Goal: Task Accomplishment & Management: Use online tool/utility

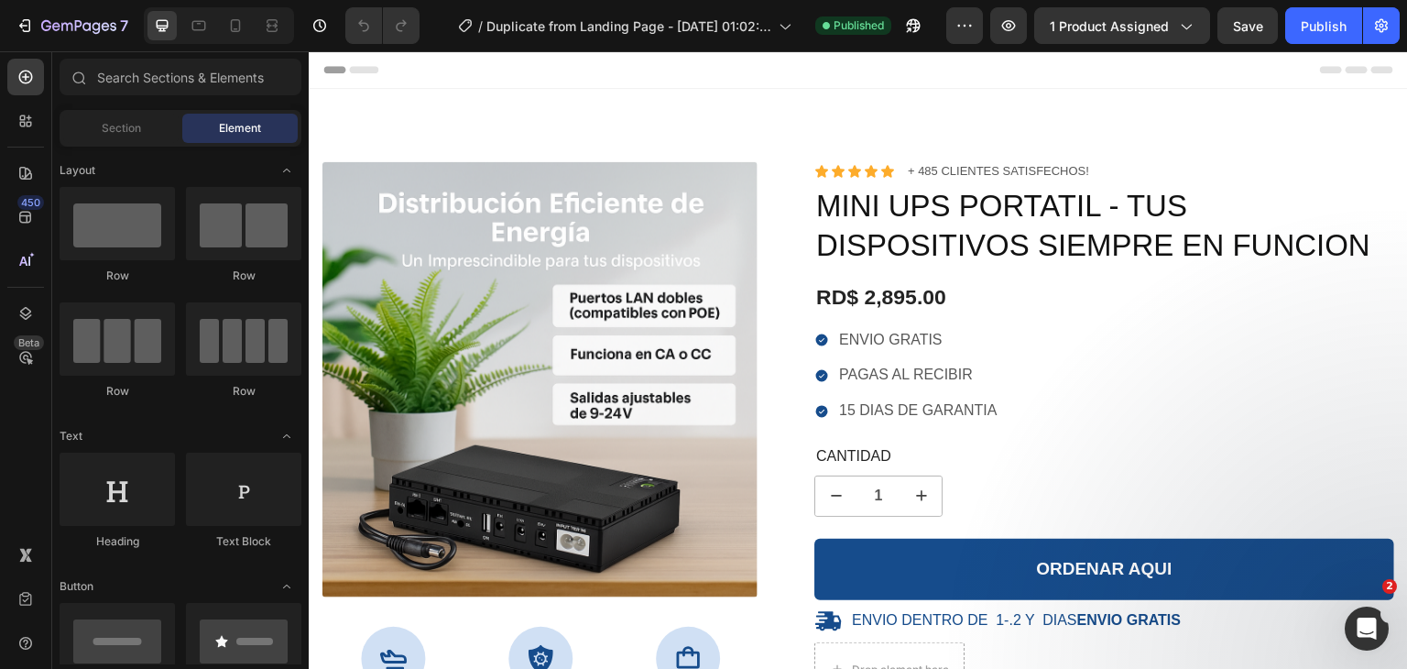
click at [606, 335] on img at bounding box center [539, 379] width 435 height 435
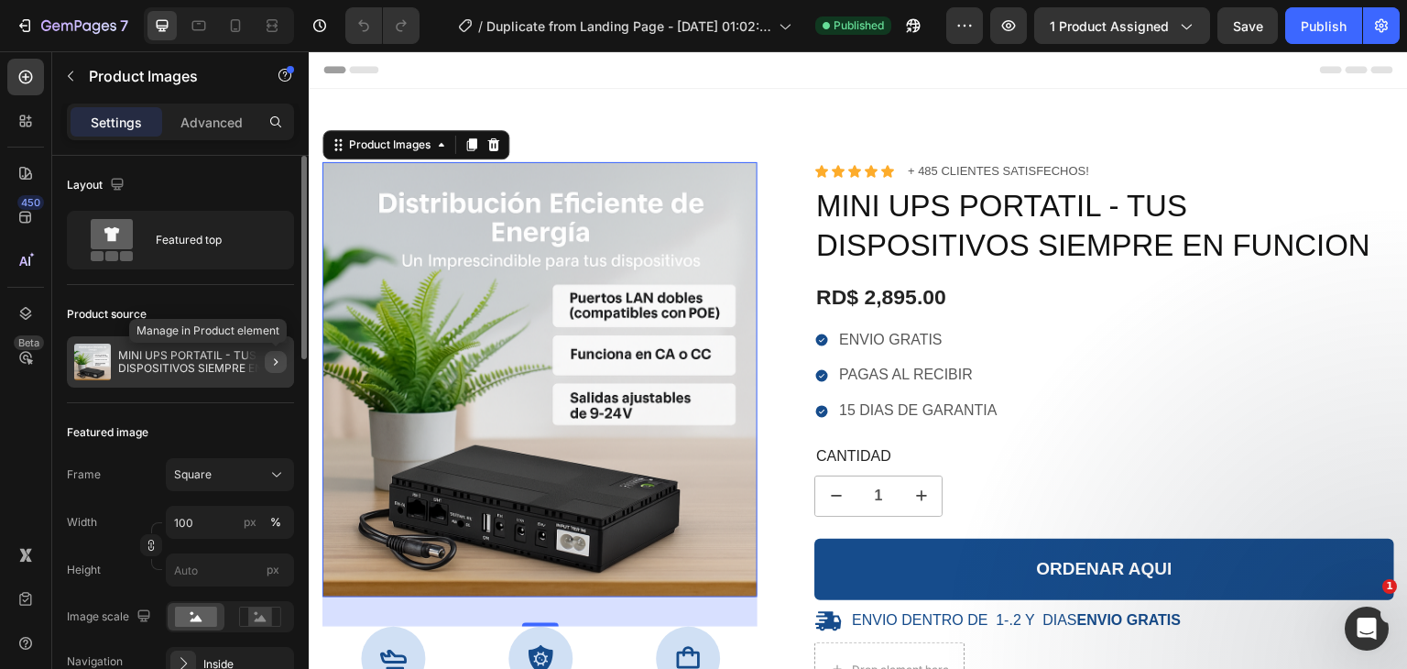
click at [271, 369] on button "button" at bounding box center [276, 362] width 22 height 22
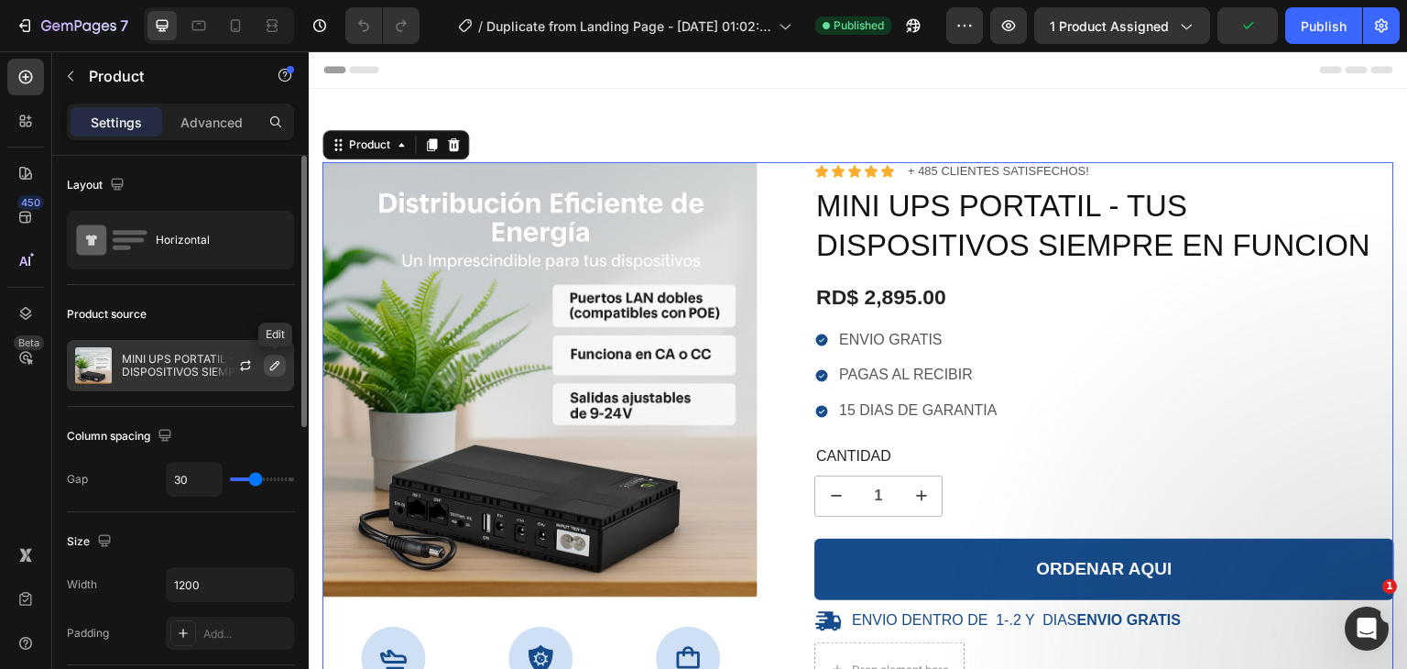
click at [271, 368] on icon "button" at bounding box center [274, 365] width 9 height 9
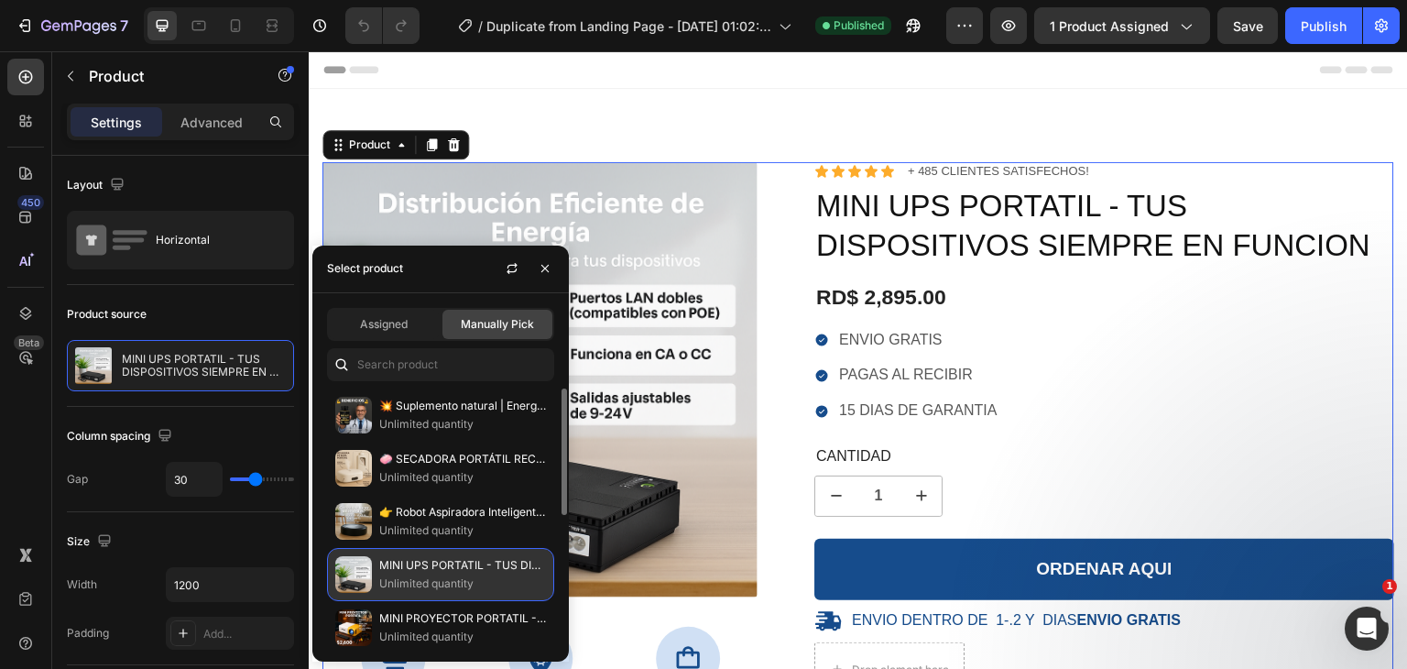
click at [422, 565] on p "MINI UPS PORTATIL - TUS DISPOSITIVOS SIEMPRE EN FUNCION" at bounding box center [462, 565] width 167 height 18
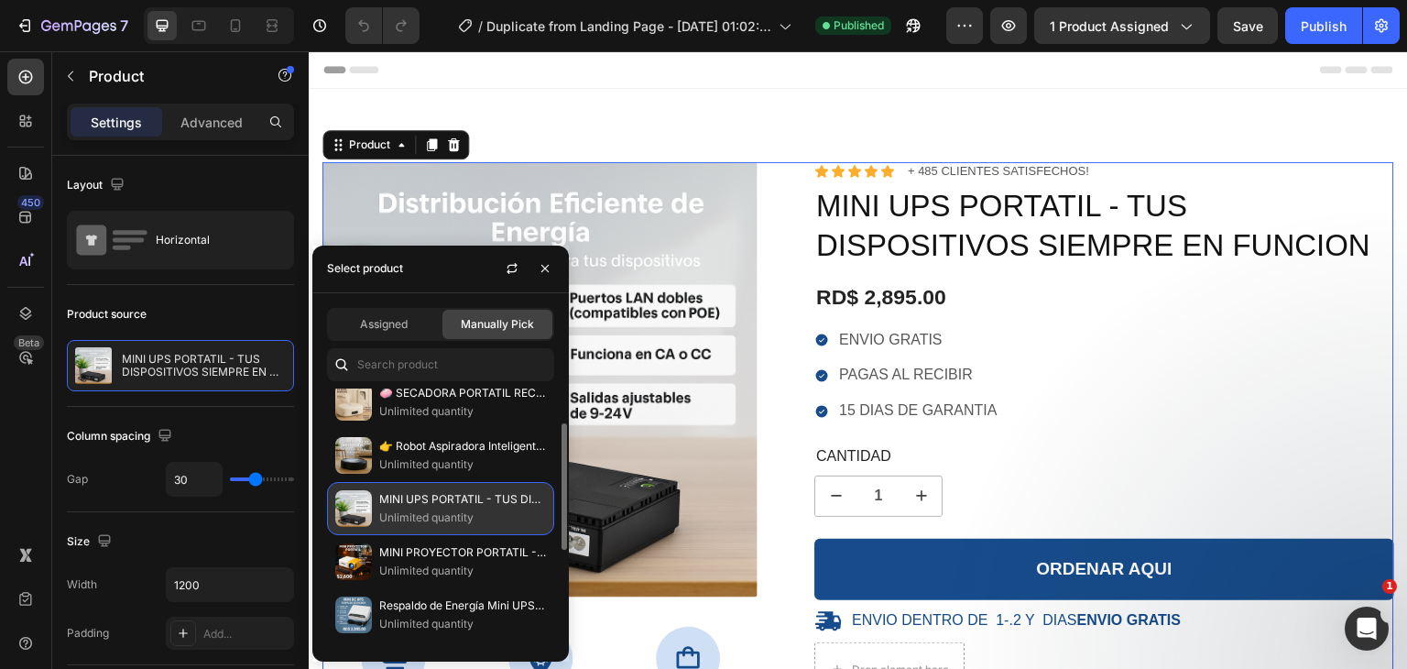
scroll to position [70, 0]
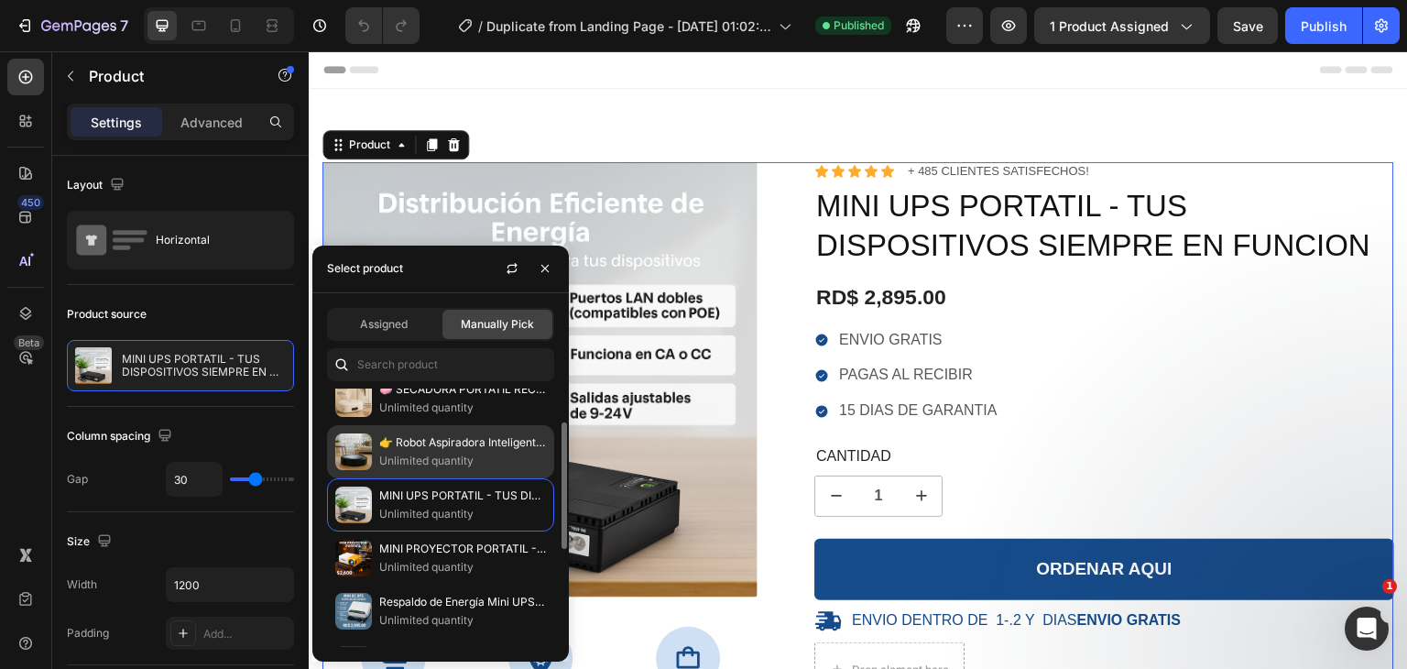
click at [451, 465] on p "Unlimited quantity" at bounding box center [462, 461] width 167 height 18
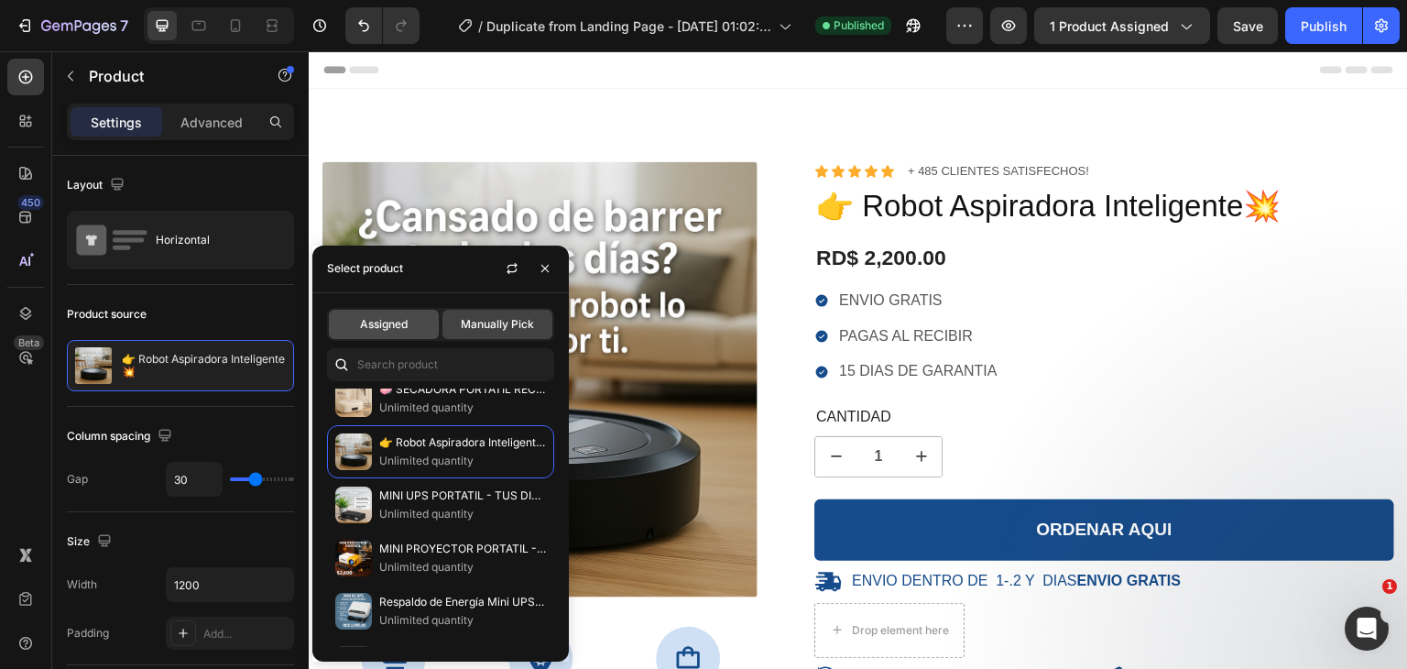
click at [399, 323] on span "Assigned" at bounding box center [384, 324] width 48 height 16
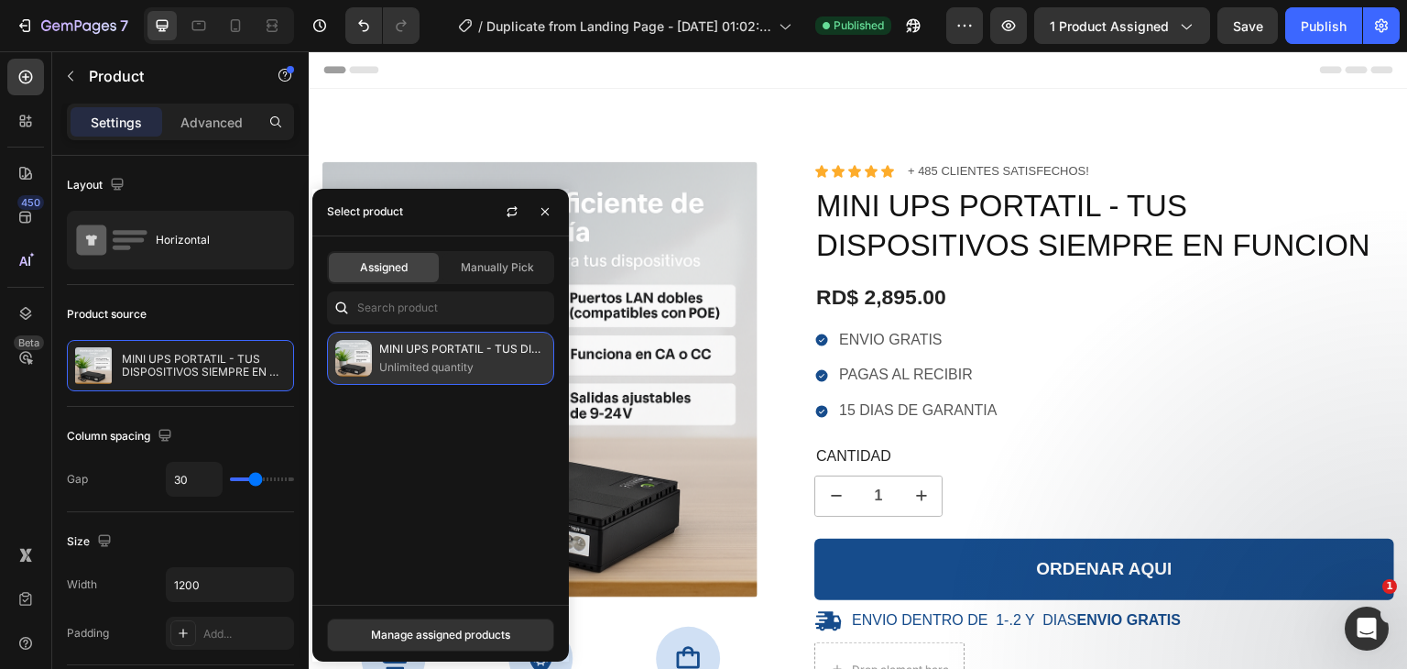
click at [423, 333] on div "MINI UPS PORTATIL - TUS DISPOSITIVOS SIEMPRE EN FUNCION Unlimited quantity" at bounding box center [440, 358] width 227 height 53
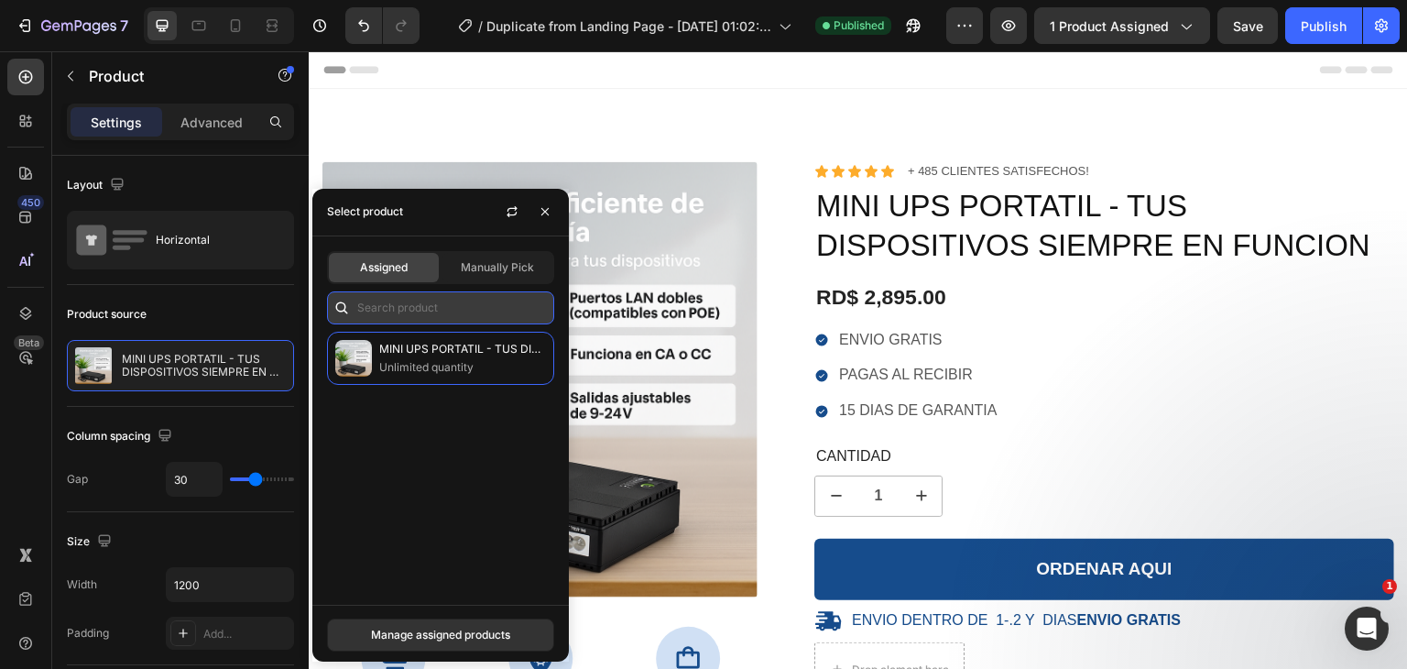
click at [439, 313] on input "text" at bounding box center [440, 307] width 227 height 33
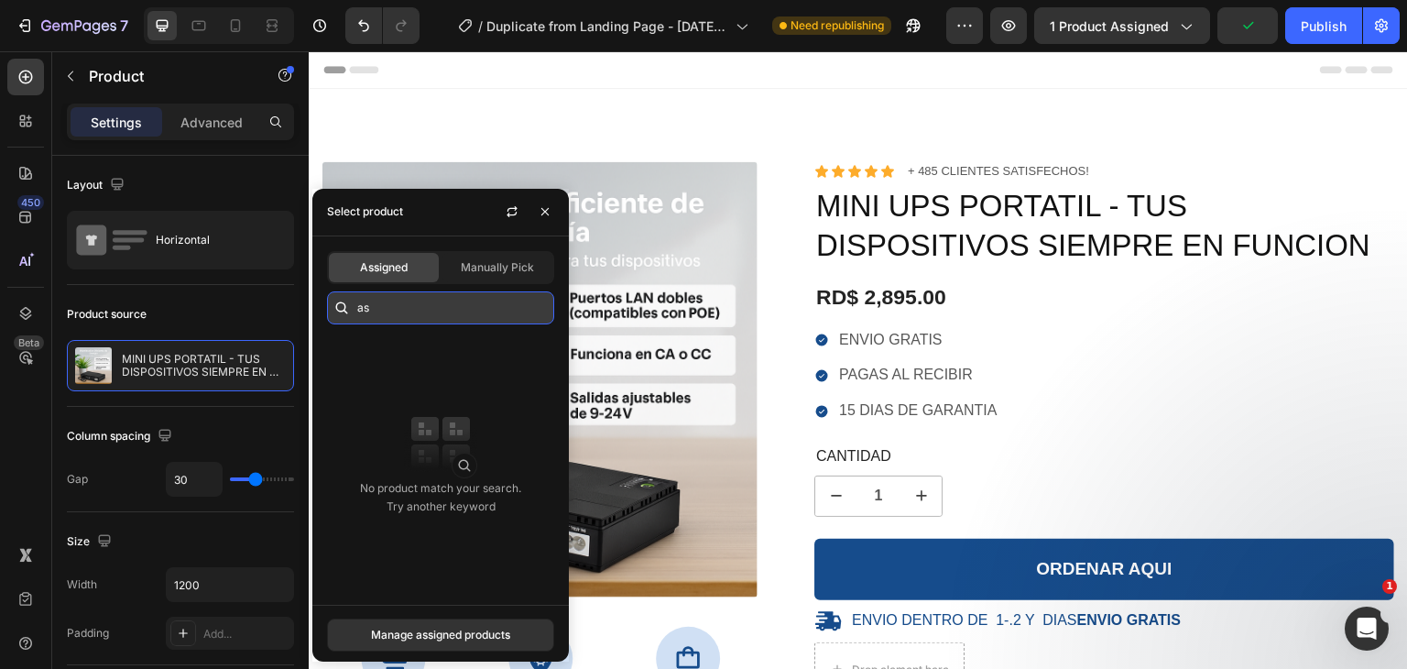
type input "a"
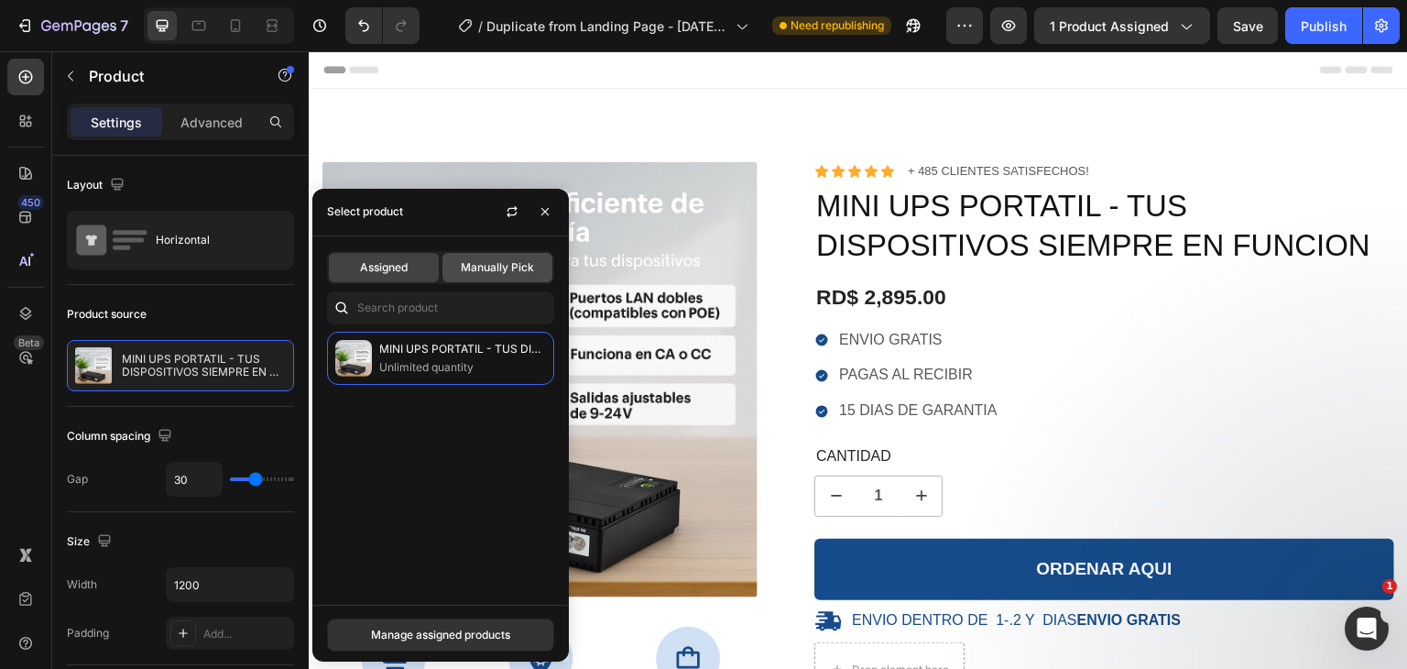
click at [520, 267] on span "Manually Pick" at bounding box center [497, 267] width 73 height 16
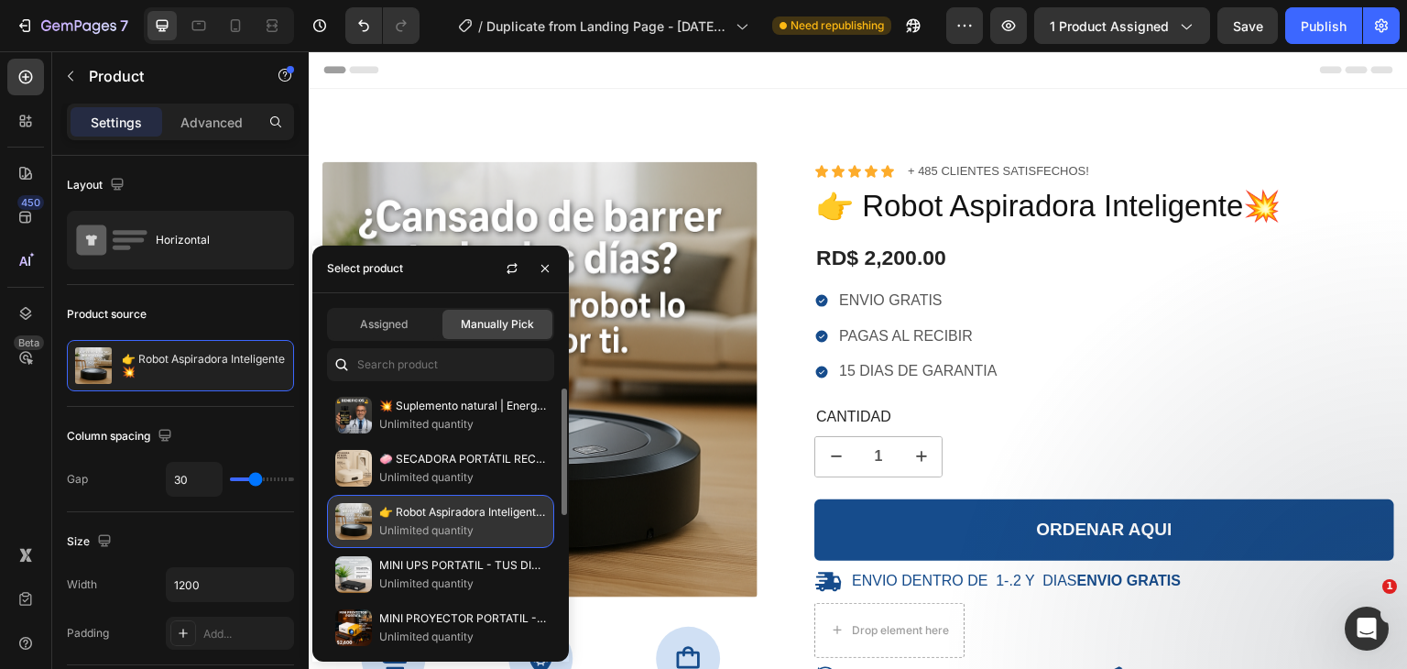
click at [476, 523] on p "Unlimited quantity" at bounding box center [462, 530] width 167 height 18
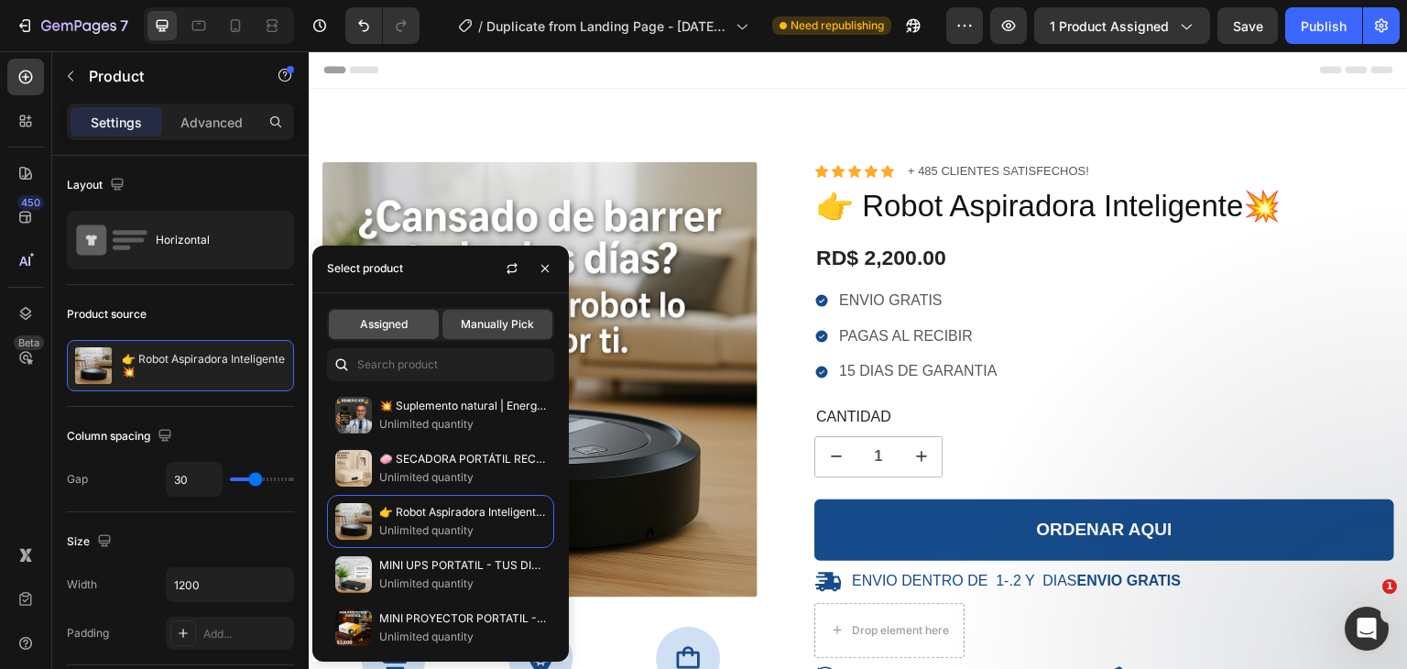
click at [392, 310] on div "Assigned" at bounding box center [384, 324] width 110 height 29
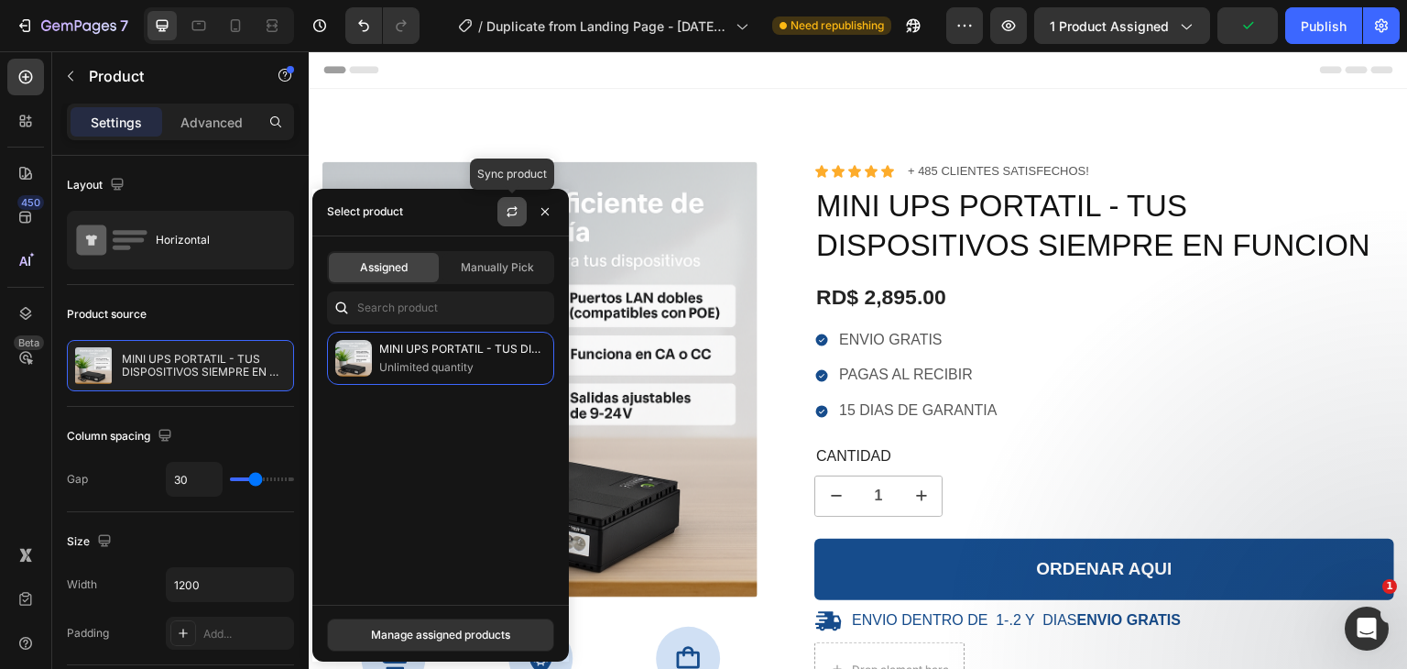
click at [510, 210] on icon "button" at bounding box center [512, 211] width 15 height 15
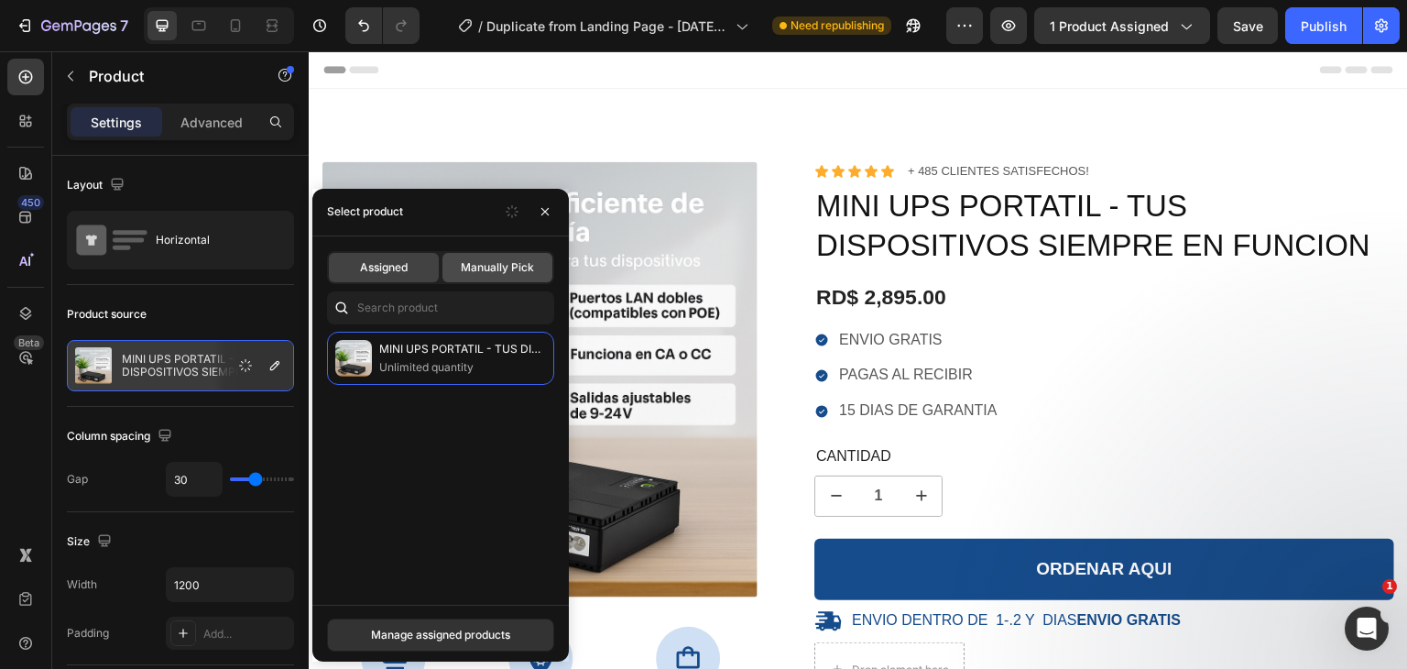
click at [469, 269] on span "Manually Pick" at bounding box center [497, 267] width 73 height 16
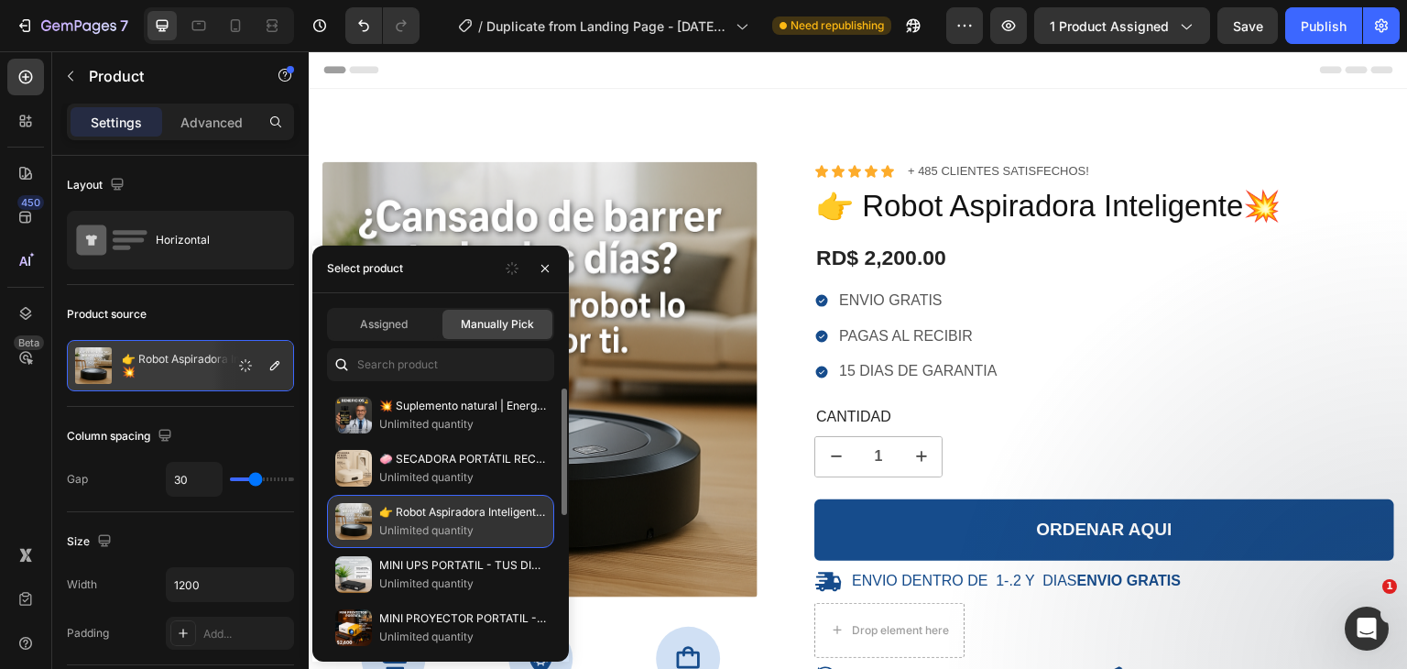
click at [443, 512] on p "👉 Robot Aspiradora Inteligente💥" at bounding box center [462, 512] width 167 height 18
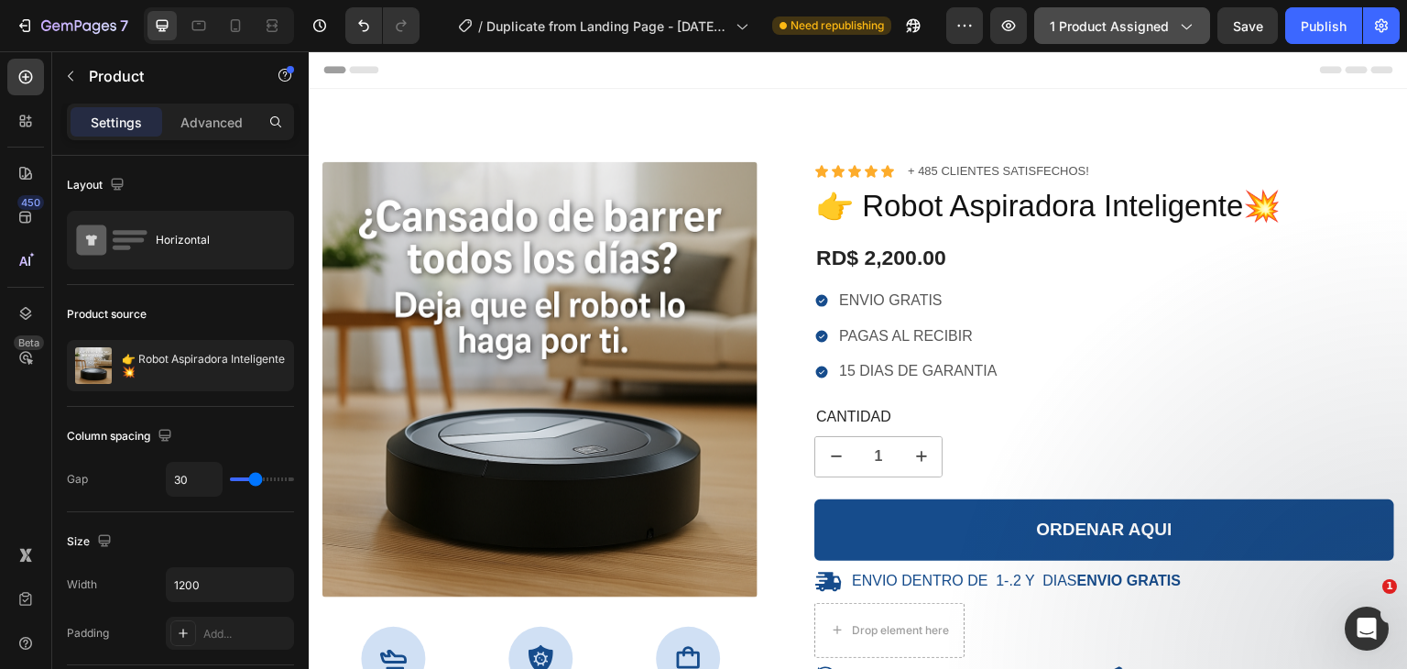
click at [1114, 27] on span "1 product assigned" at bounding box center [1109, 25] width 119 height 19
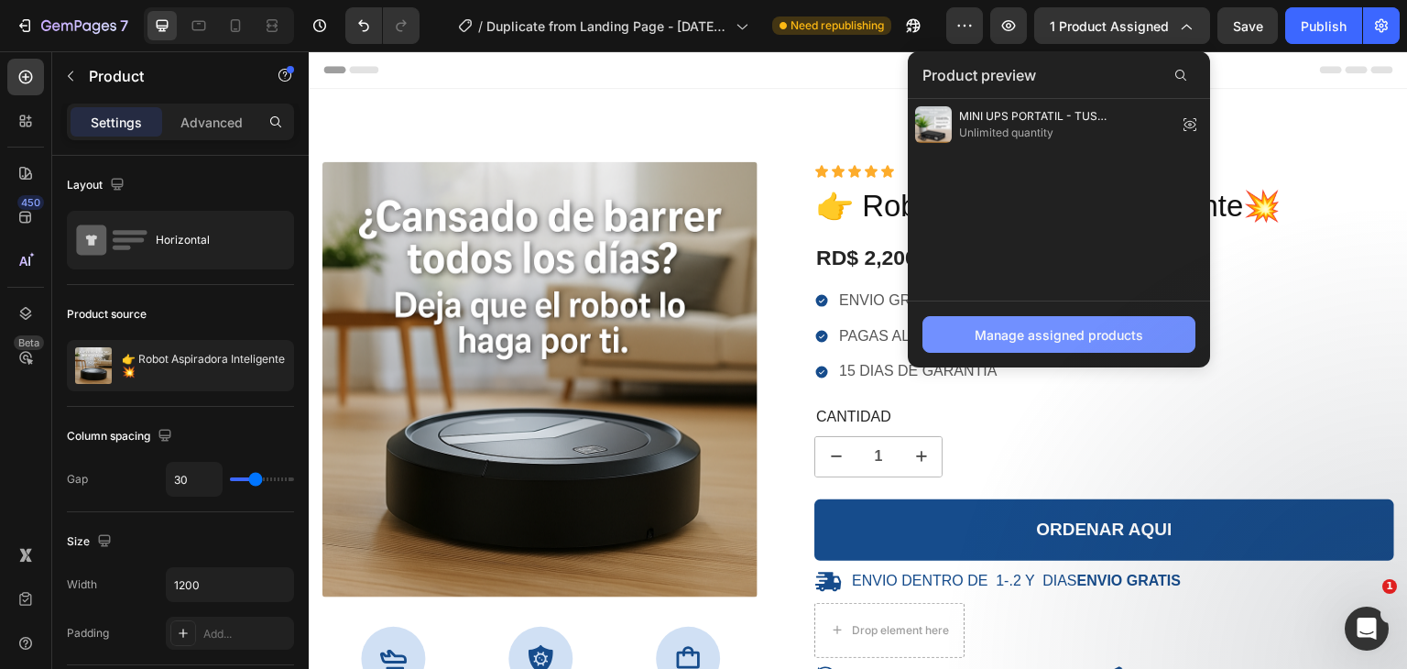
click at [1086, 334] on div "Manage assigned products" at bounding box center [1059, 334] width 169 height 19
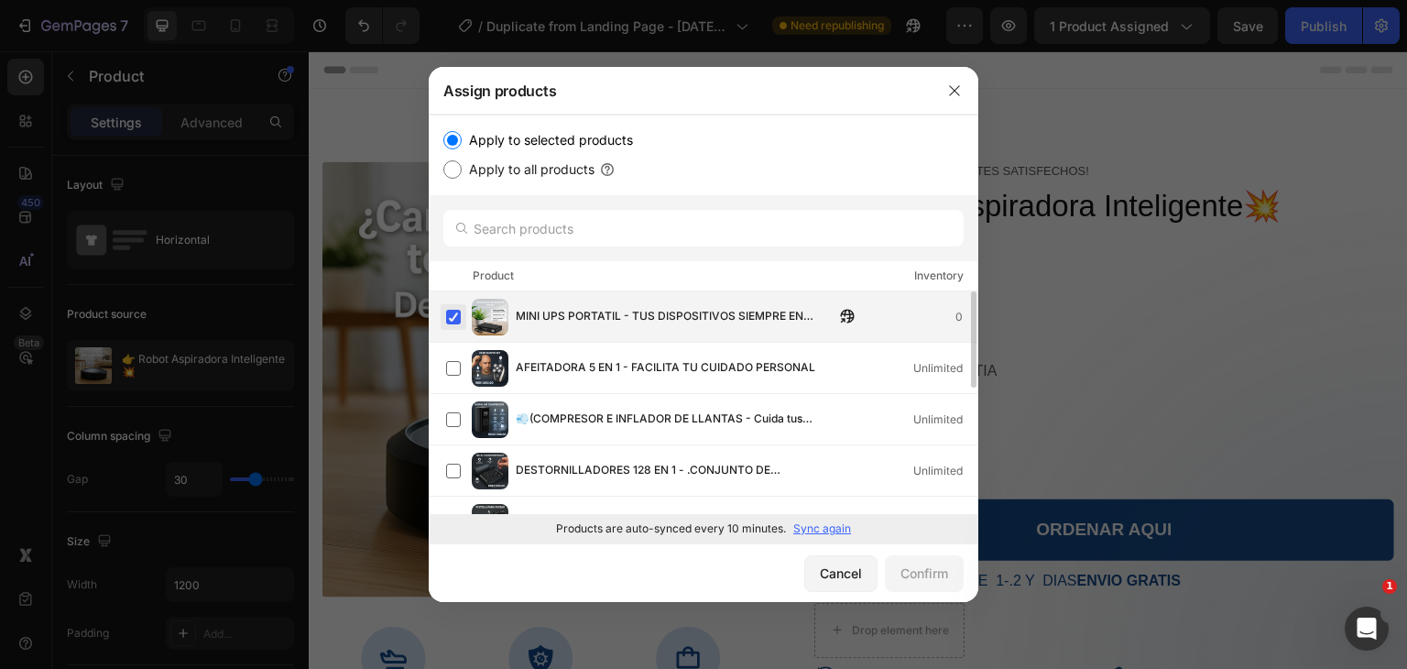
click at [454, 313] on label at bounding box center [453, 317] width 15 height 15
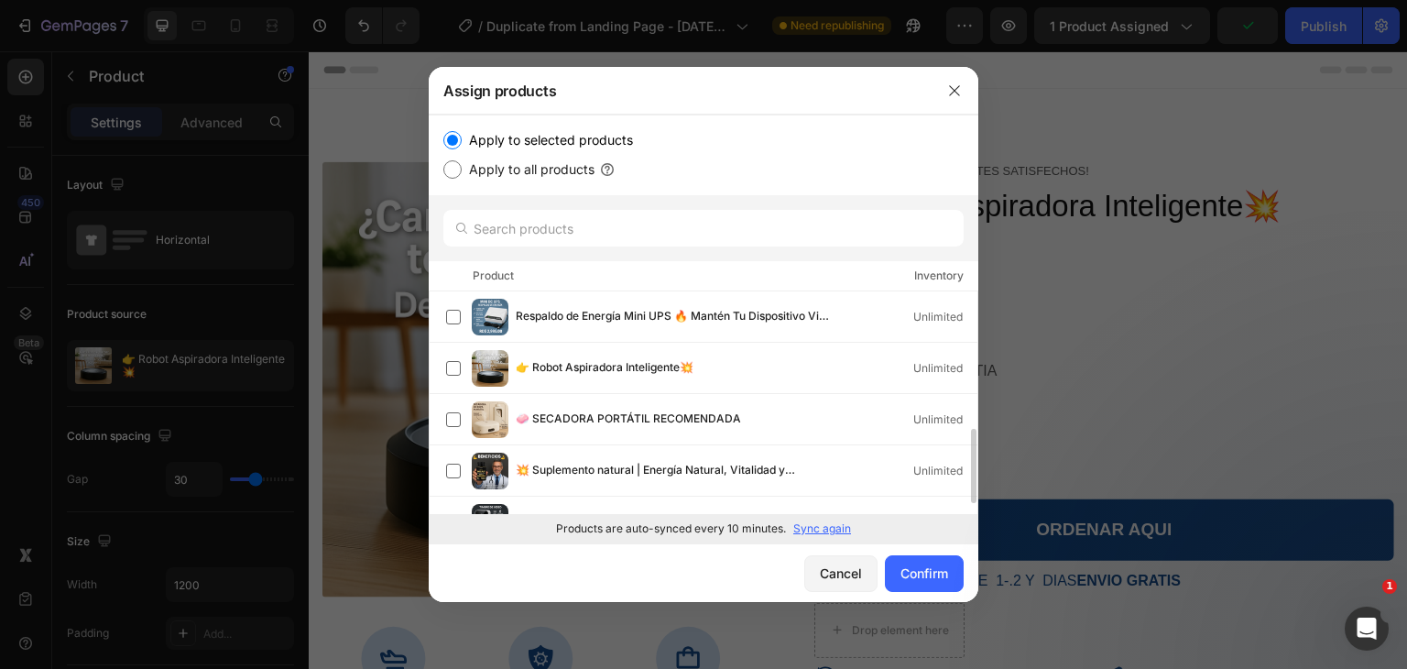
scroll to position [411, 0]
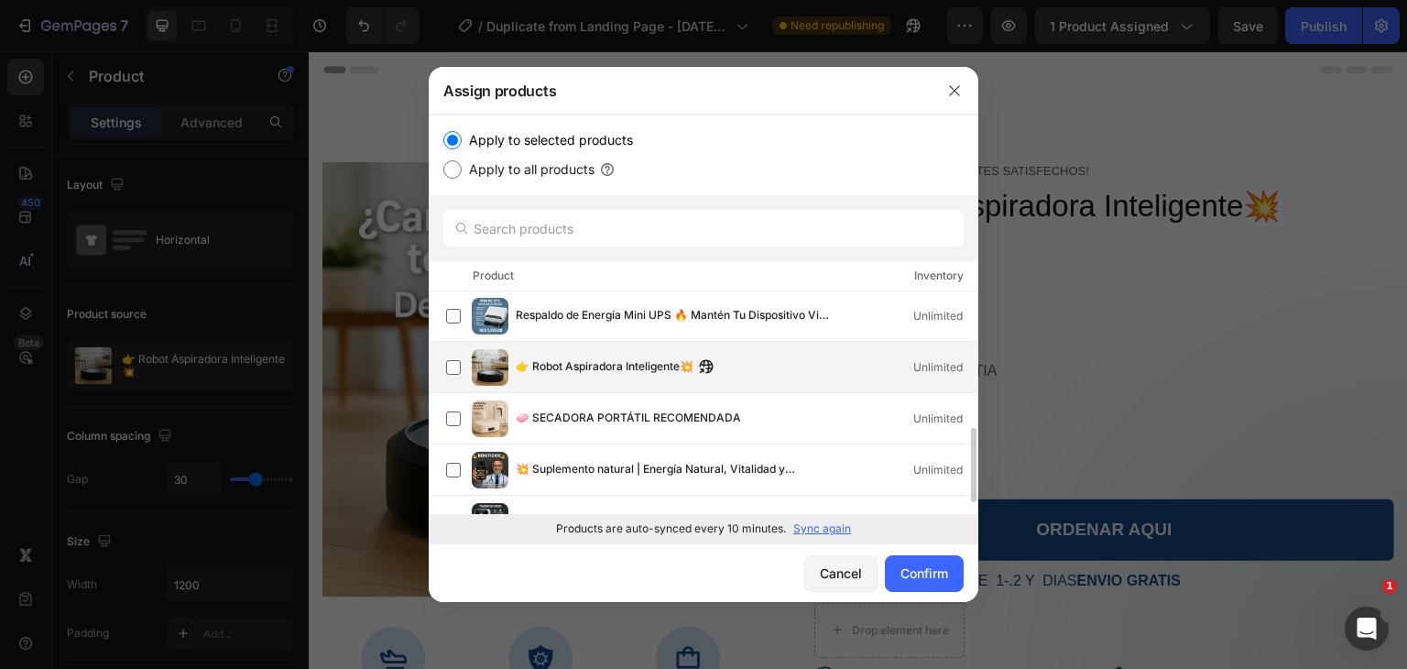
click at [563, 380] on div "👉 Robot Aspiradora Inteligente💥 Unlimited" at bounding box center [711, 367] width 531 height 37
click at [897, 574] on button "Confirm" at bounding box center [924, 573] width 79 height 37
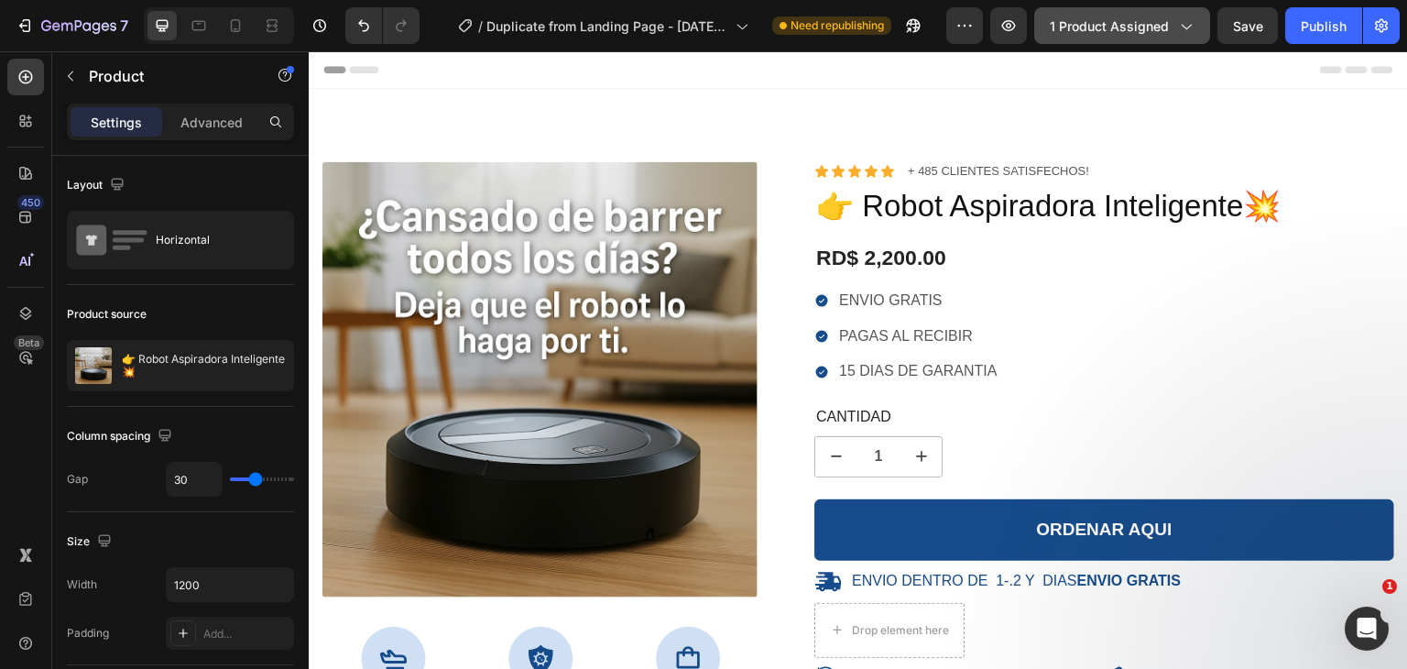
click at [1143, 14] on button "1 product assigned" at bounding box center [1122, 25] width 176 height 37
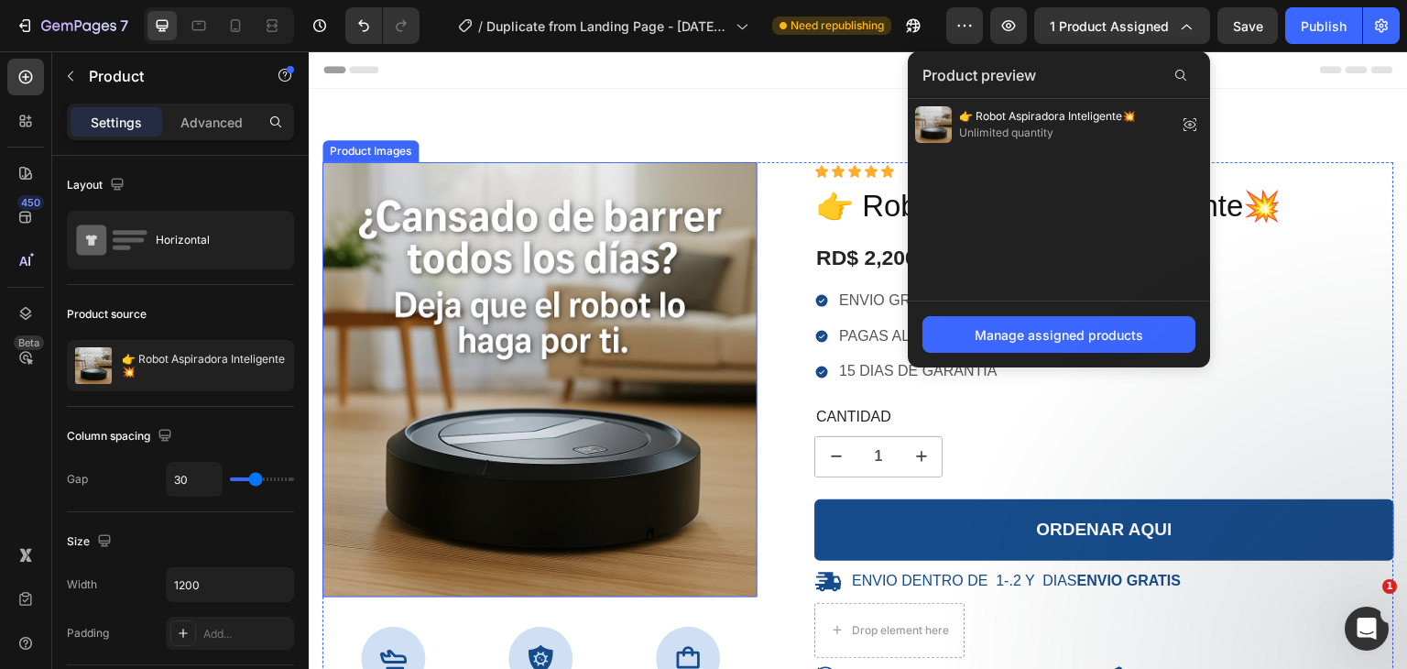
click at [505, 289] on img at bounding box center [539, 379] width 435 height 435
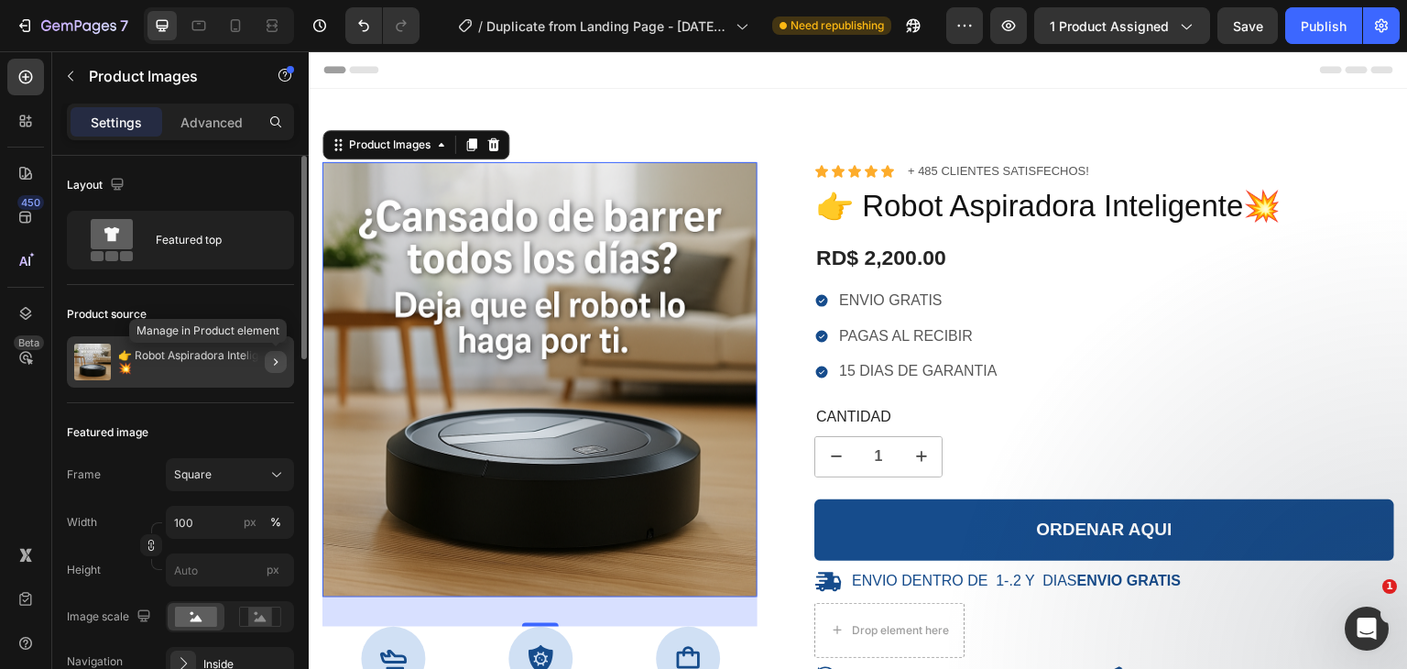
click at [277, 355] on icon "button" at bounding box center [275, 362] width 15 height 15
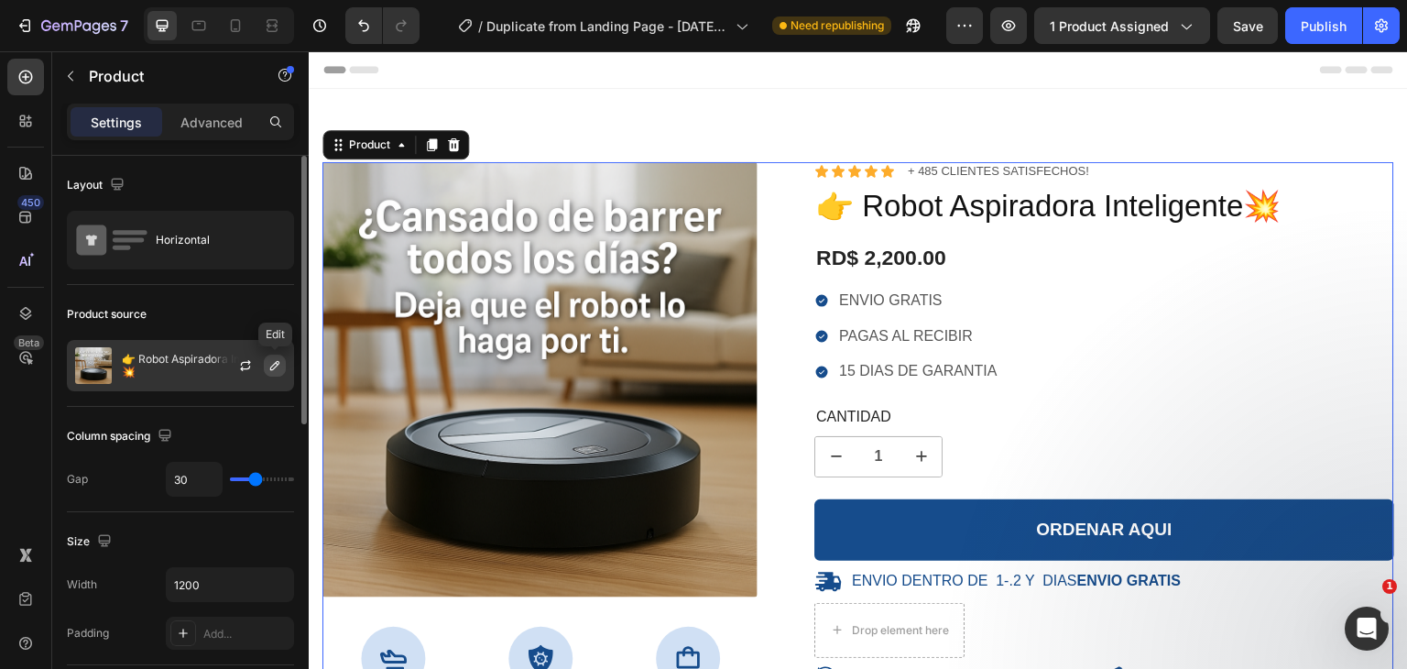
click at [278, 362] on icon "button" at bounding box center [274, 365] width 15 height 15
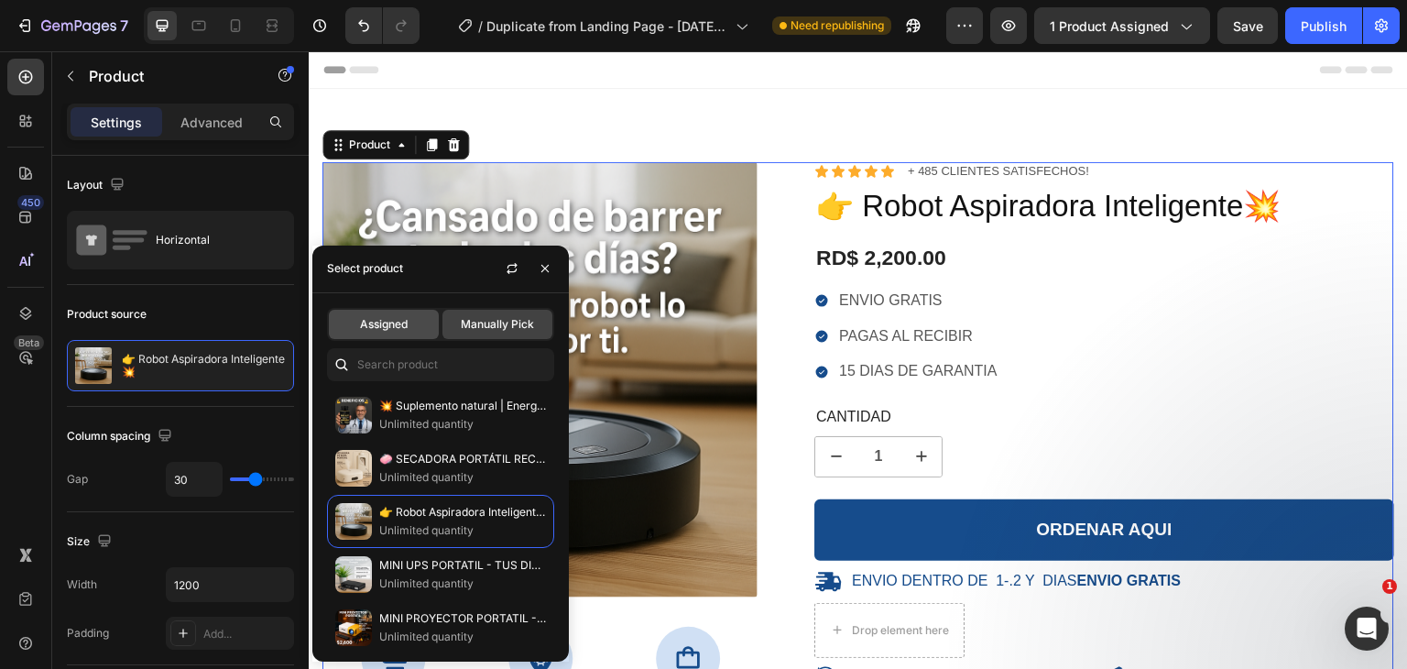
click at [374, 333] on div "Assigned" at bounding box center [384, 324] width 110 height 29
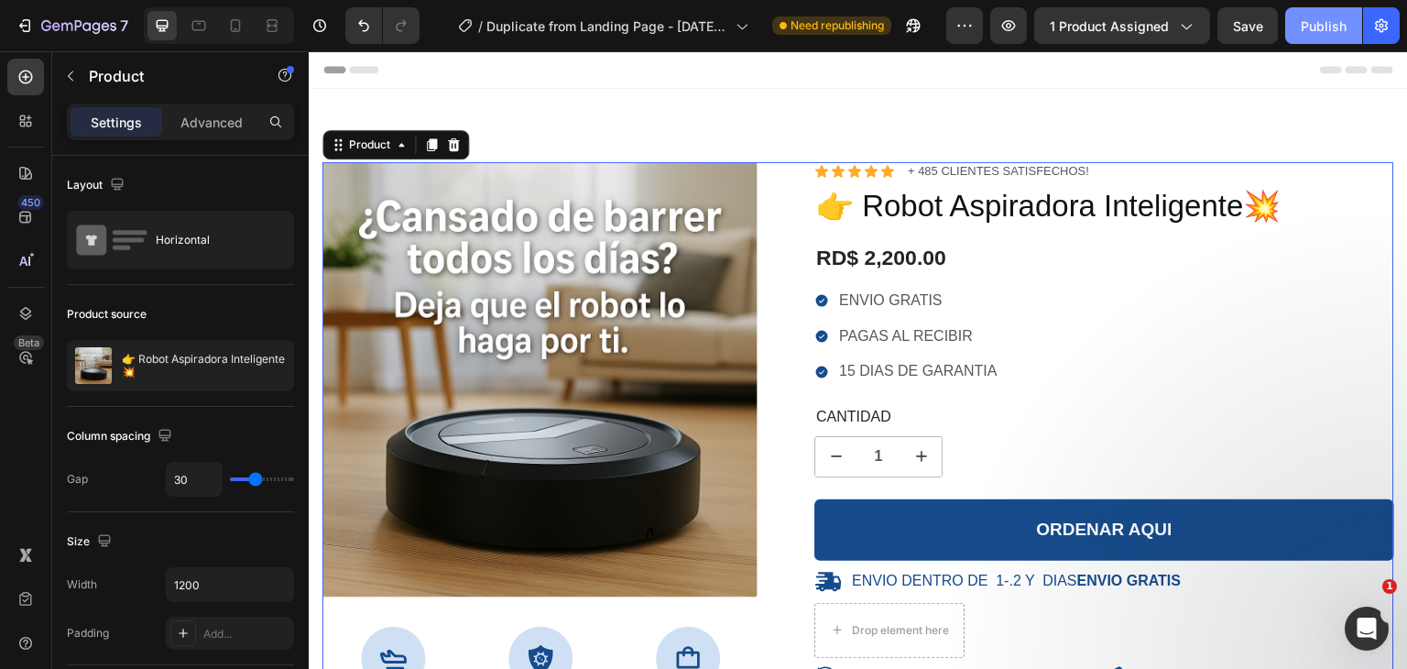
click at [1345, 14] on button "Publish" at bounding box center [1323, 25] width 77 height 37
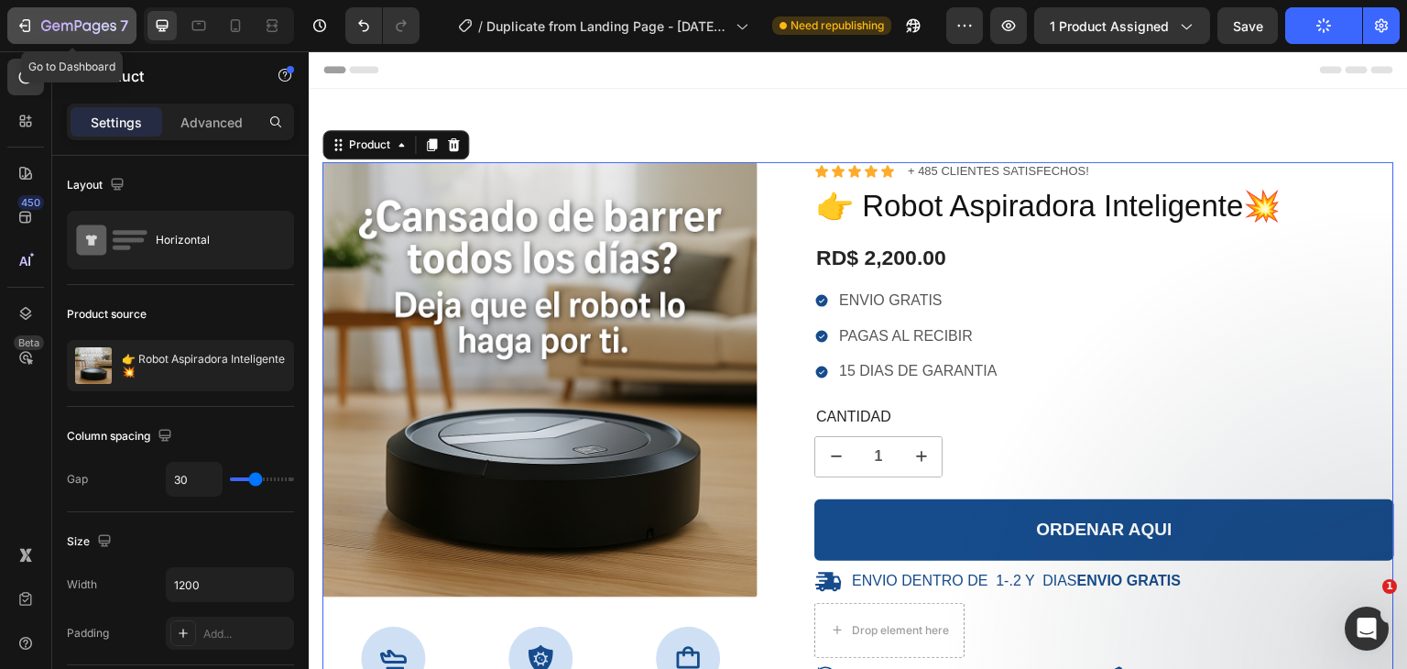
click at [46, 21] on icon "button" at bounding box center [46, 25] width 10 height 11
